Goal: Browse casually

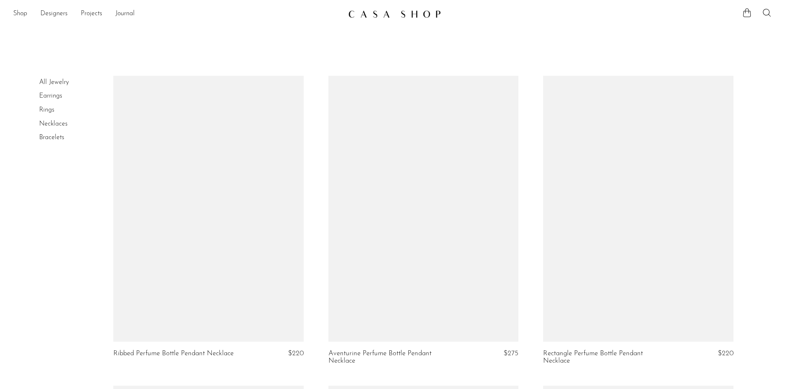
scroll to position [2713, 0]
